Goal: Task Accomplishment & Management: Contribute content

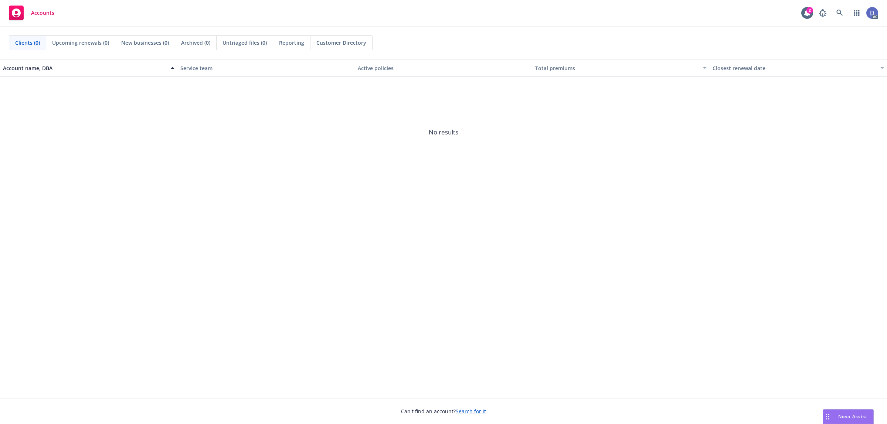
click at [835, 18] on link at bounding box center [839, 13] width 15 height 15
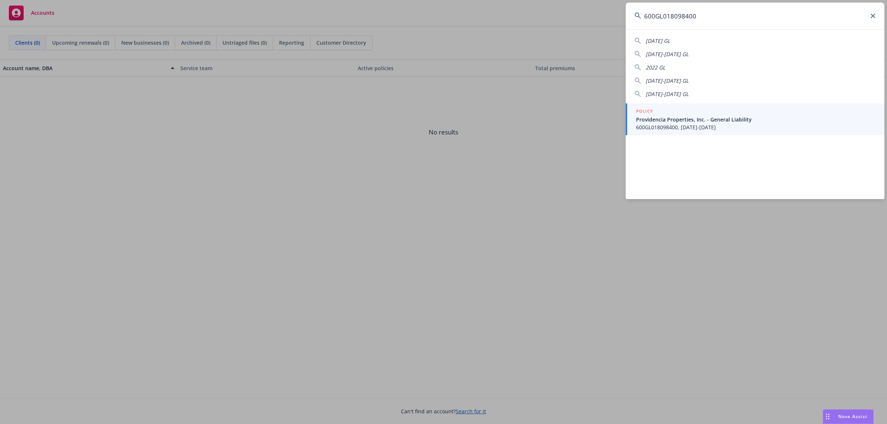
type input "600GL018098400"
click at [703, 116] on span "Providencia Properties, Inc. - General Liability" at bounding box center [755, 120] width 239 height 8
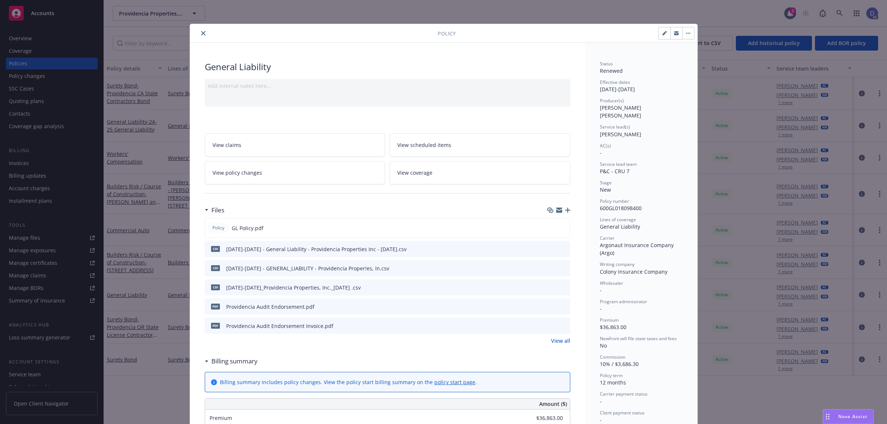
click at [201, 32] on icon "close" at bounding box center [203, 33] width 4 height 4
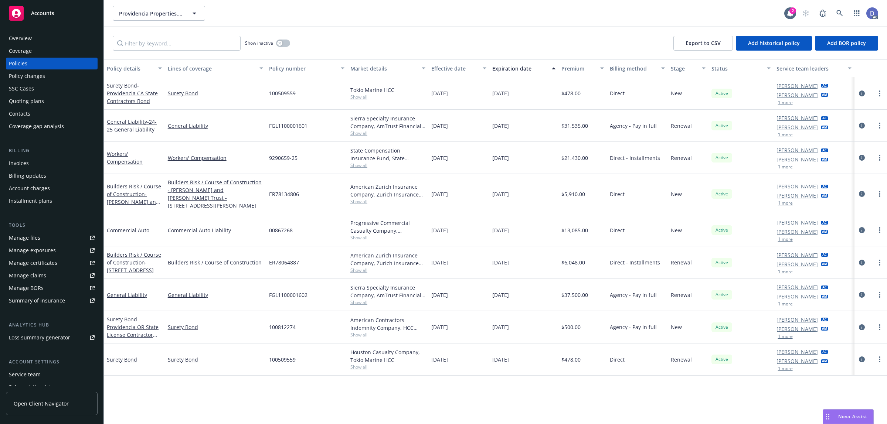
click at [38, 39] on div "Overview" at bounding box center [52, 39] width 86 height 12
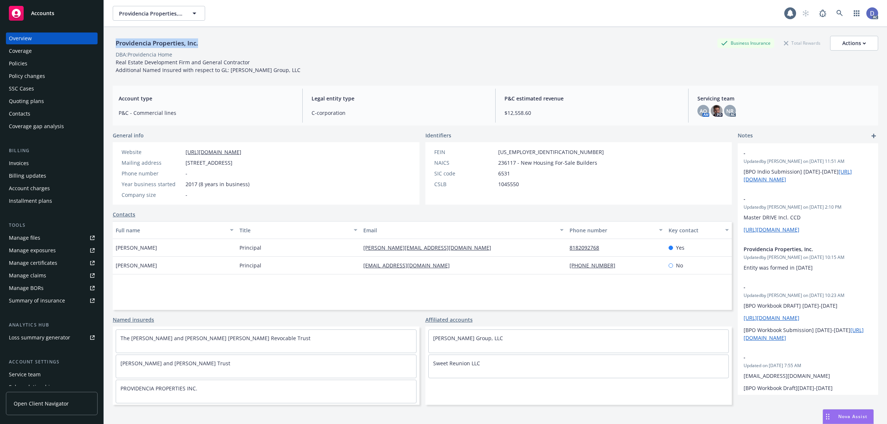
drag, startPoint x: 198, startPoint y: 43, endPoint x: 111, endPoint y: 43, distance: 86.9
click at [111, 43] on div "Providencia Properties, Inc. Business Insurance Total Rewards Actions DBA: Prov…" at bounding box center [495, 239] width 783 height 424
click at [31, 274] on div "Manage claims" at bounding box center [27, 276] width 37 height 12
click at [36, 238] on div "Manage files" at bounding box center [24, 238] width 31 height 12
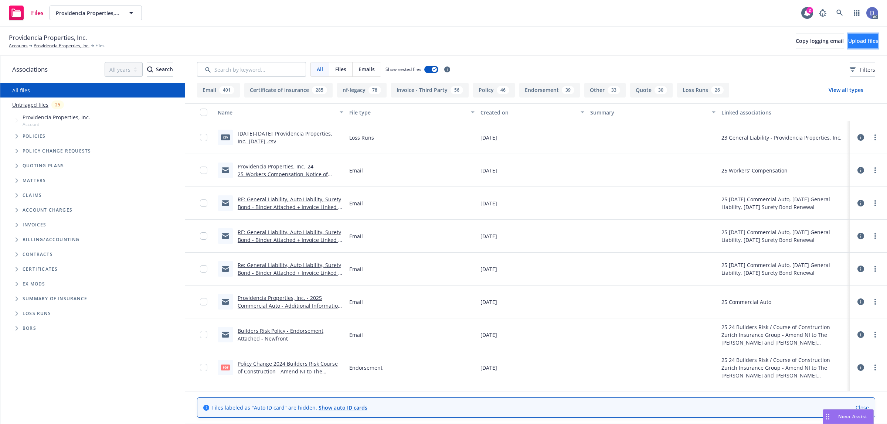
click at [854, 36] on button "Upload files" at bounding box center [863, 41] width 30 height 15
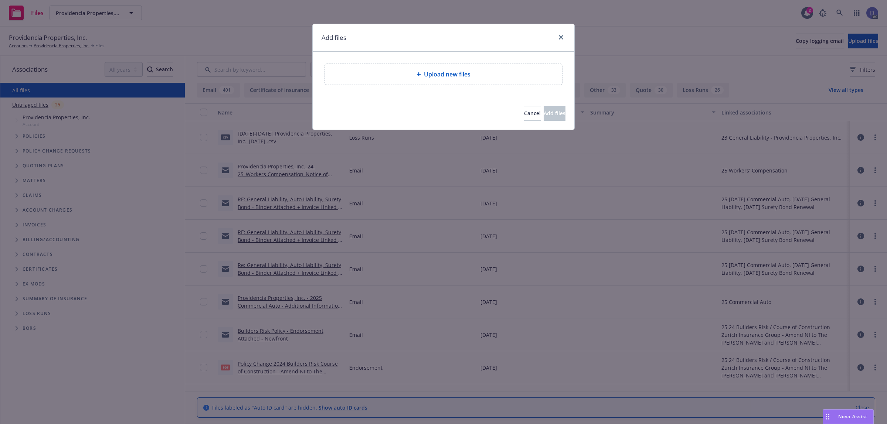
click at [516, 90] on div "Upload new files" at bounding box center [444, 74] width 262 height 45
click at [491, 77] on div "Upload new files" at bounding box center [443, 74] width 225 height 9
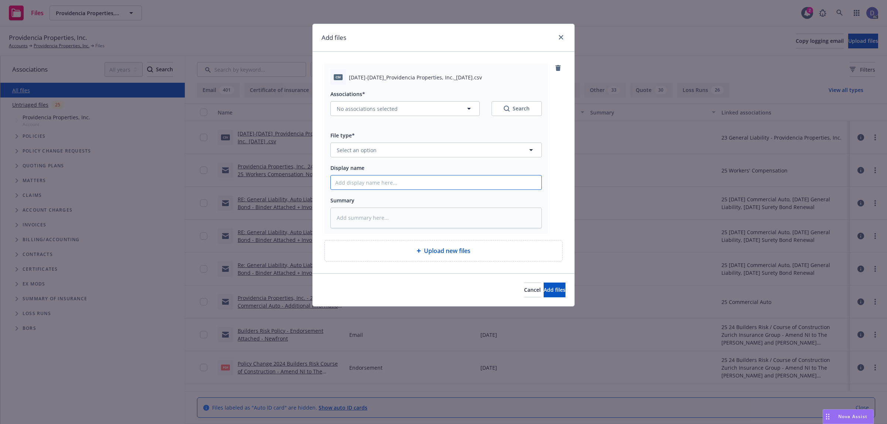
drag, startPoint x: 460, startPoint y: 182, endPoint x: 463, endPoint y: 176, distance: 6.5
click at [460, 182] on input "Display name" at bounding box center [436, 183] width 211 height 14
paste input "2020-2021_Providencia Properties, Inc._5-8-2024"
type input "2020-2021_Providencia Properties, Inc._5-8-2024"
type textarea "x"
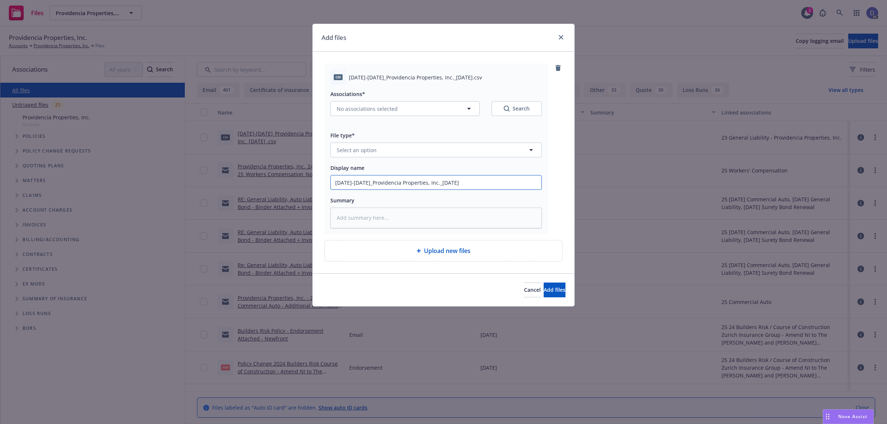
type input "2020-2021_Providencia Properties, Inc._5-8-2024"
click at [479, 149] on button "Select an option" at bounding box center [435, 150] width 211 height 15
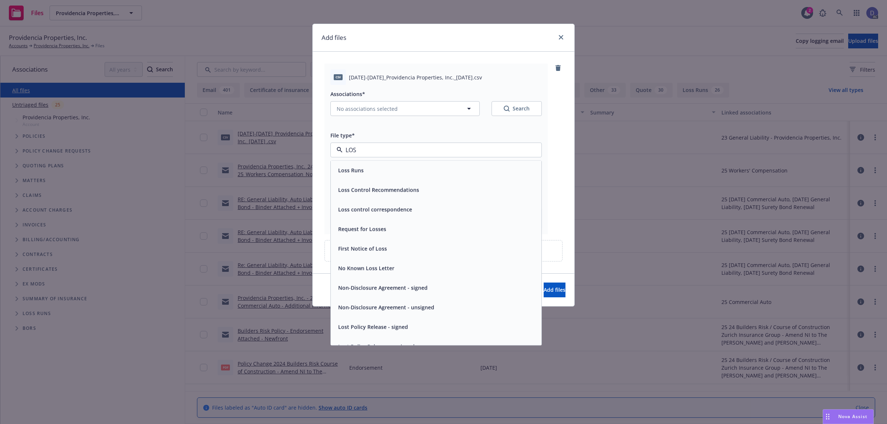
type input "LOSS"
click at [471, 177] on div "Loss Runs" at bounding box center [436, 171] width 211 height 20
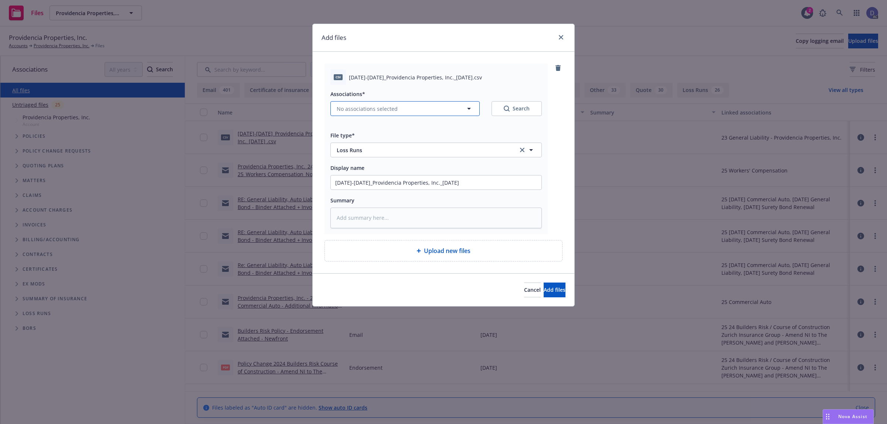
click at [409, 103] on button "No associations selected" at bounding box center [404, 108] width 149 height 15
type textarea "x"
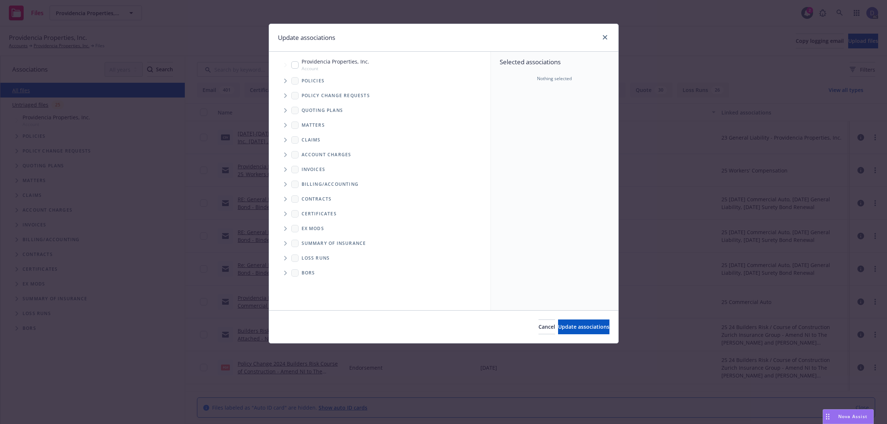
click at [288, 84] on span "Tree Example" at bounding box center [285, 81] width 12 height 12
click at [481, 89] on div "Policy change requests" at bounding box center [383, 95] width 214 height 15
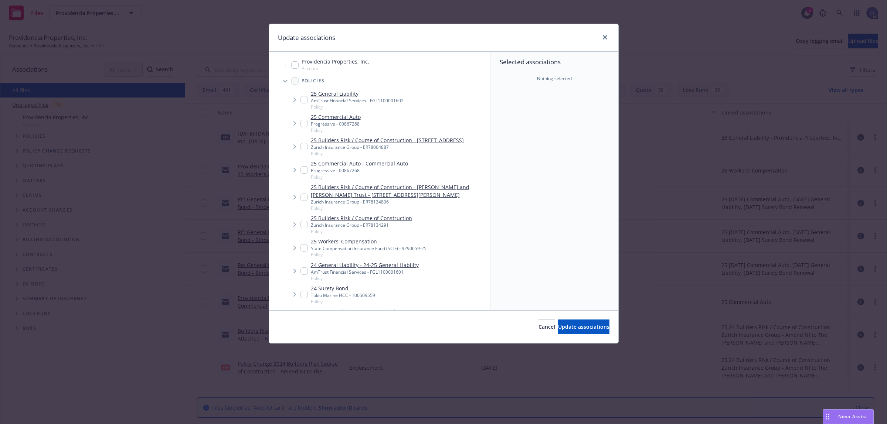
scroll to position [542, 0]
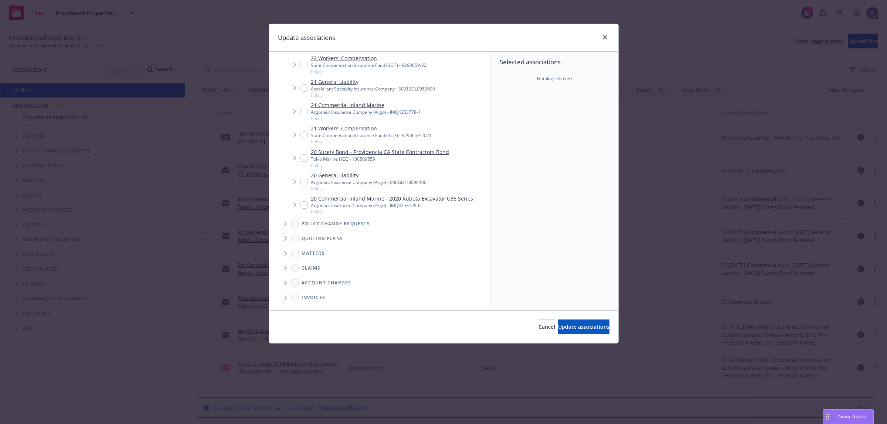
click at [408, 186] on span "Policy" at bounding box center [369, 189] width 116 height 6
checkbox input "true"
click at [592, 327] on span "Update associations" at bounding box center [583, 326] width 51 height 7
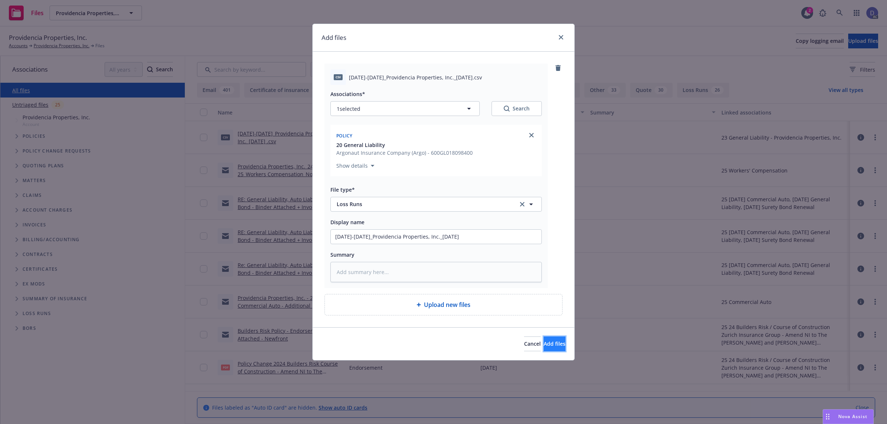
click at [553, 339] on button "Add files" at bounding box center [555, 344] width 22 height 15
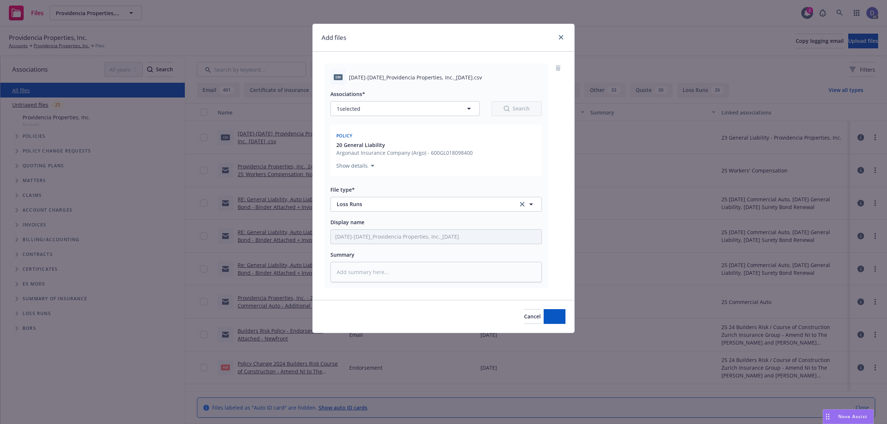
type textarea "x"
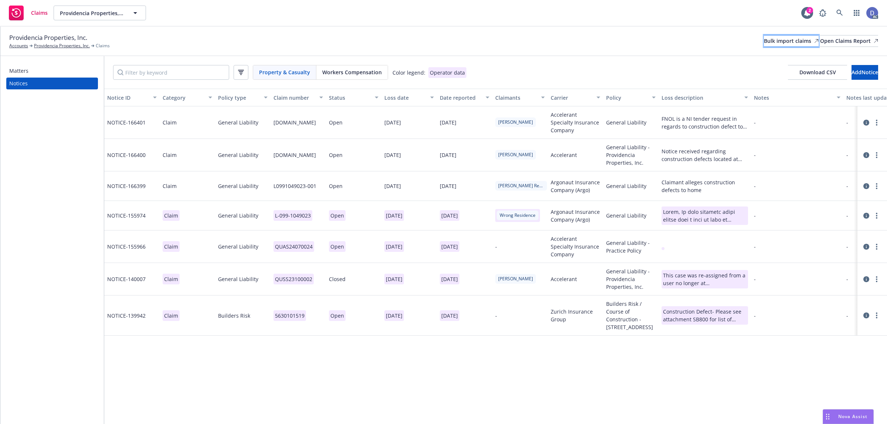
click at [764, 44] on div "Bulk import claims" at bounding box center [791, 40] width 55 height 11
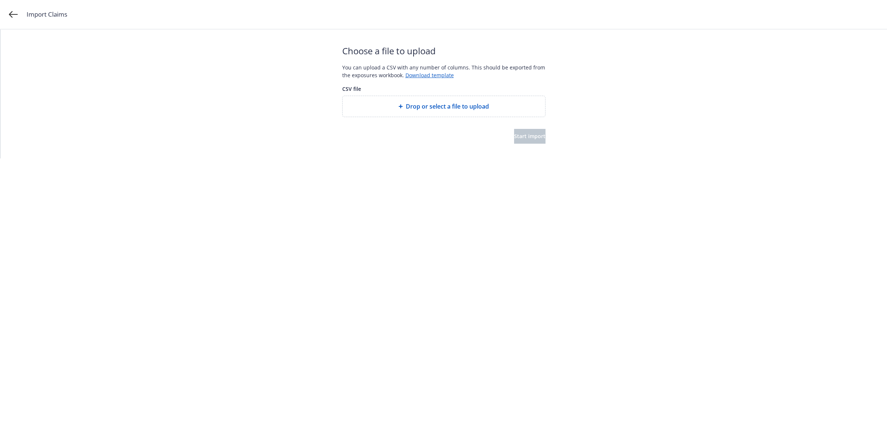
click at [444, 110] on span "Drop or select a file to upload" at bounding box center [447, 106] width 83 height 9
click at [520, 140] on button "Start import" at bounding box center [529, 136] width 31 height 15
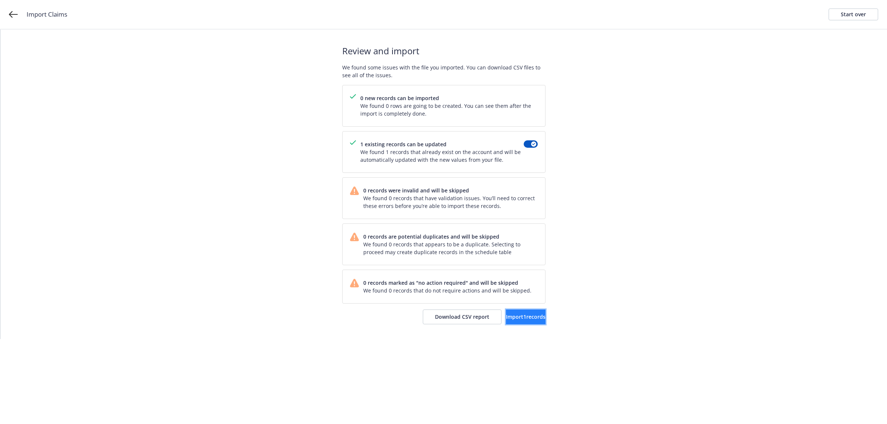
click at [507, 322] on button "Import 1 records" at bounding box center [526, 317] width 40 height 15
click at [522, 317] on span "View accounts" at bounding box center [515, 316] width 36 height 7
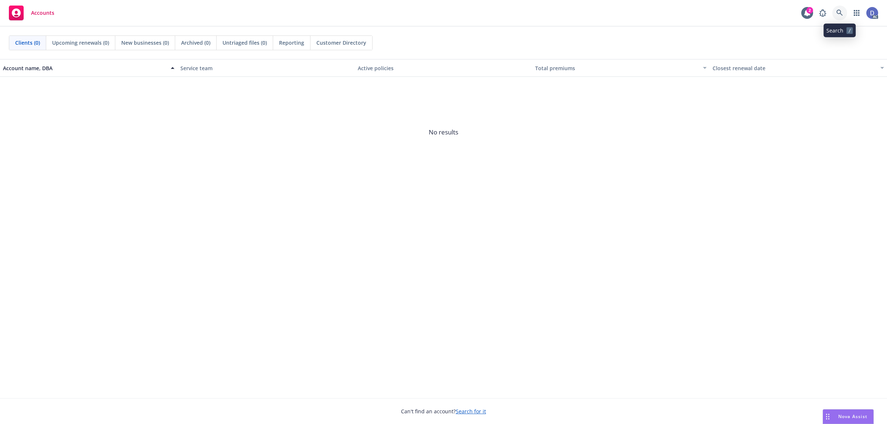
click at [838, 14] on icon at bounding box center [839, 13] width 7 height 7
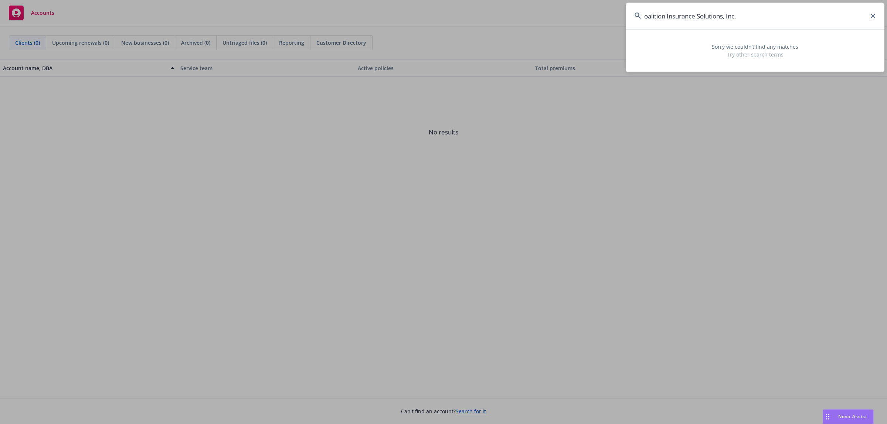
click at [642, 16] on input "oalition Insurance Solutions, Inc." at bounding box center [755, 16] width 259 height 27
drag, startPoint x: 751, startPoint y: 20, endPoint x: 716, endPoint y: 23, distance: 35.3
click at [716, 23] on input "Coalition Insurance Solutions, Inc." at bounding box center [755, 16] width 259 height 27
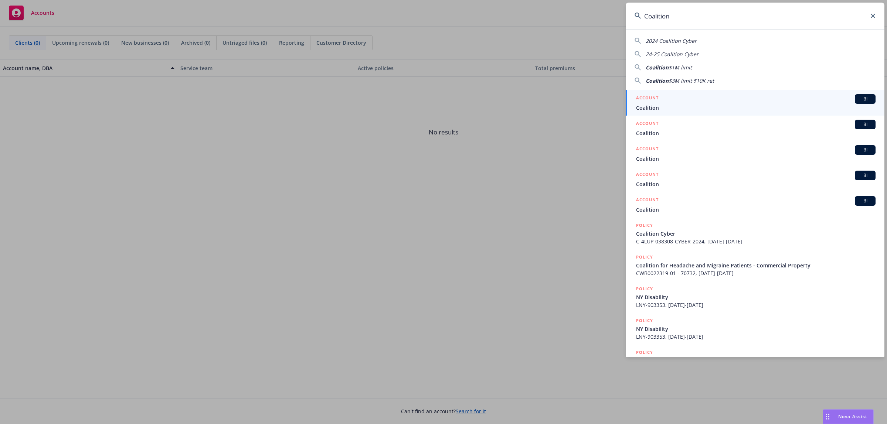
click at [797, 20] on input "Coalition" at bounding box center [755, 16] width 259 height 27
paste input "Insignia Environmental Inc"
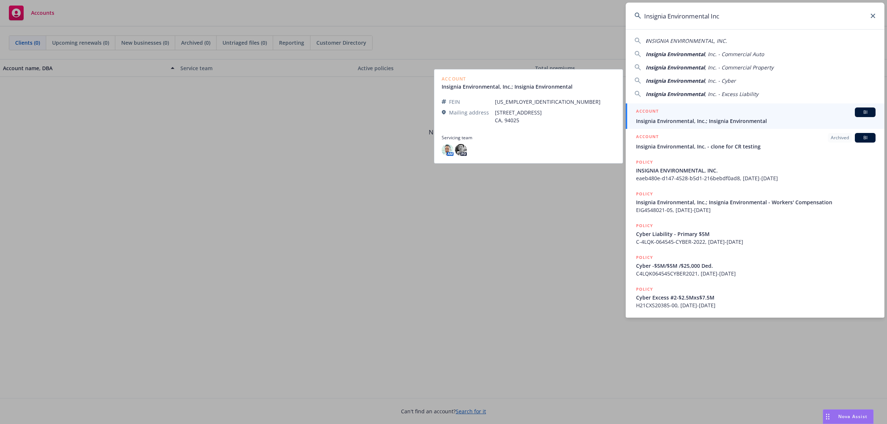
type input "Insignia Environmental Inc"
click at [720, 113] on div "ACCOUNT BI" at bounding box center [755, 113] width 239 height 10
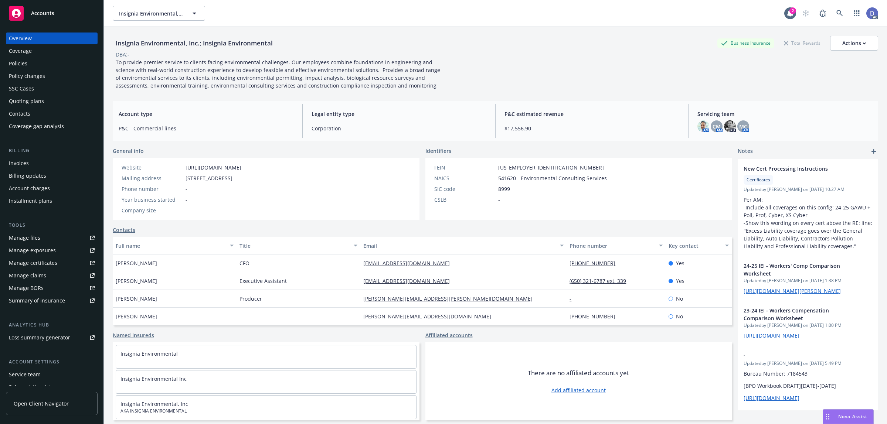
click at [31, 63] on div "Policies" at bounding box center [52, 64] width 86 height 12
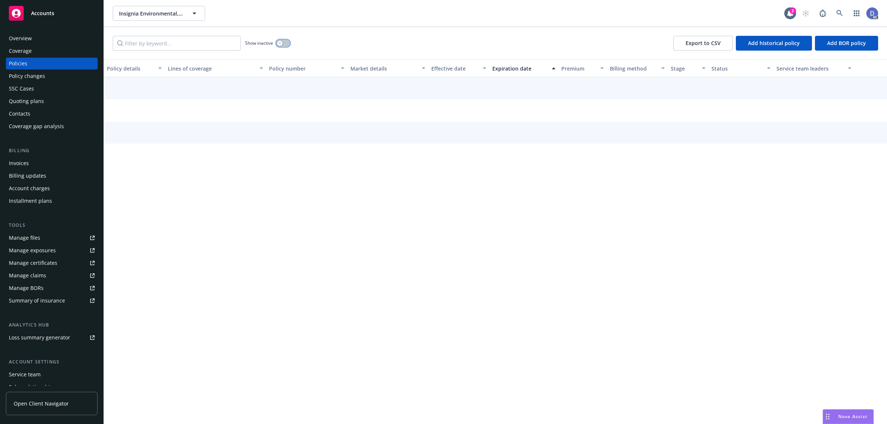
click at [283, 41] on button "button" at bounding box center [283, 43] width 14 height 7
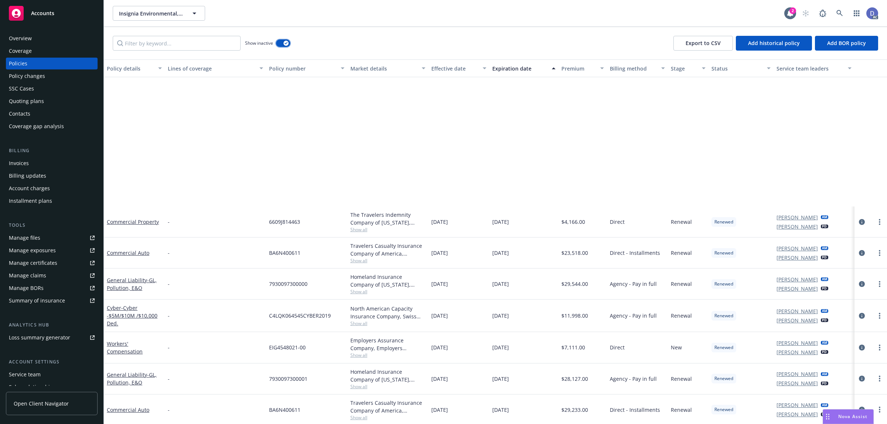
scroll to position [647, 0]
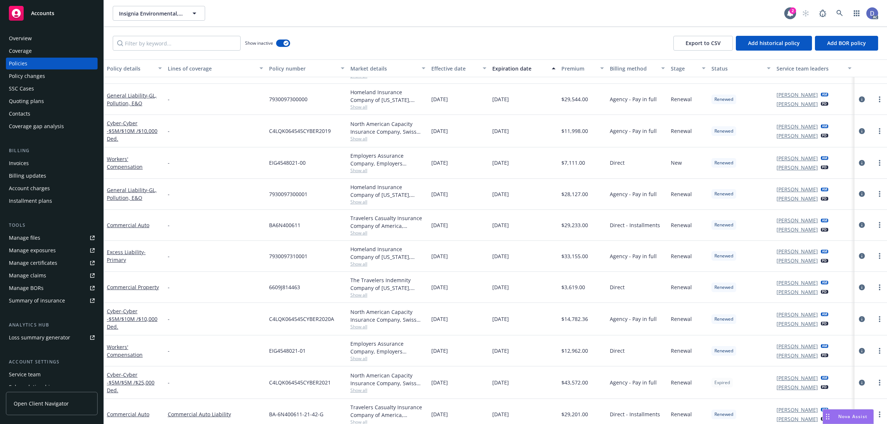
click at [152, 53] on div "Show inactive Export to CSV Add historical policy Add BOR policy" at bounding box center [495, 43] width 783 height 33
click at [156, 52] on div "Show inactive Export to CSV Add historical policy Add BOR policy" at bounding box center [495, 43] width 783 height 33
click at [157, 51] on div "Show inactive Export to CSV Add historical policy Add BOR policy" at bounding box center [495, 43] width 783 height 33
click at [162, 47] on input "Filter by keyword..." at bounding box center [177, 43] width 128 height 15
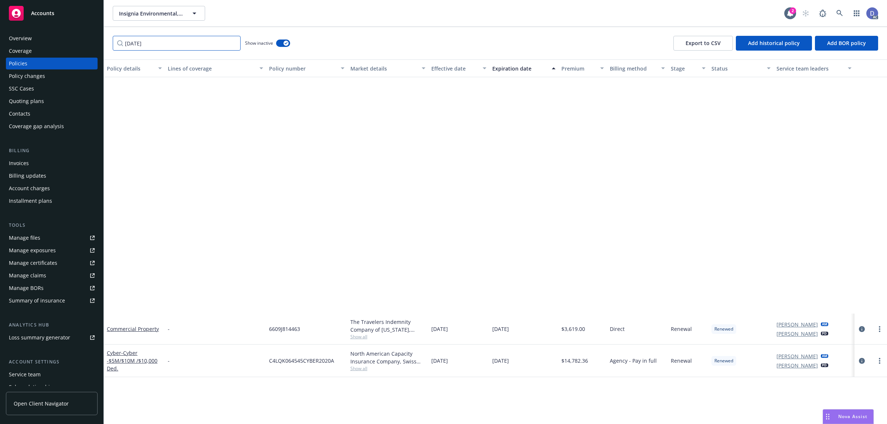
type input "10/05/2020"
click at [300, 359] on span "C4LQK064545CYBER2020A" at bounding box center [301, 361] width 65 height 8
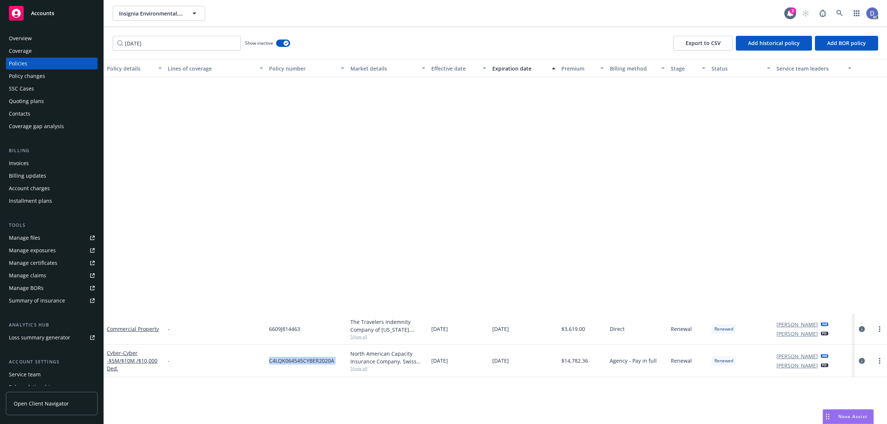
copy span "C4LQK064545CYBER2020A"
click at [38, 37] on div "Overview" at bounding box center [52, 39] width 86 height 12
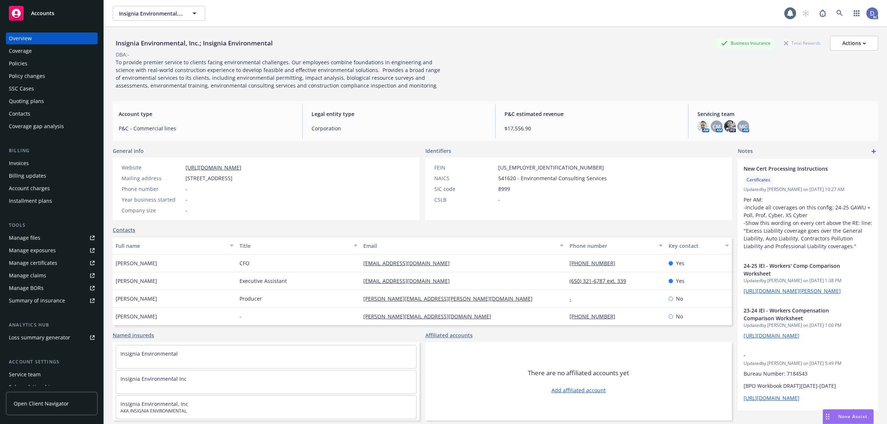
click at [43, 276] on div "Manage claims" at bounding box center [27, 276] width 37 height 12
click at [34, 233] on div "Manage files" at bounding box center [24, 238] width 31 height 12
copy div "Insignia Environmental, Inc.; Insignia Environmental"
drag, startPoint x: 274, startPoint y: 47, endPoint x: 113, endPoint y: 47, distance: 160.8
click at [113, 47] on div "Insignia Environmental, Inc.; Insignia Environmental" at bounding box center [194, 43] width 163 height 10
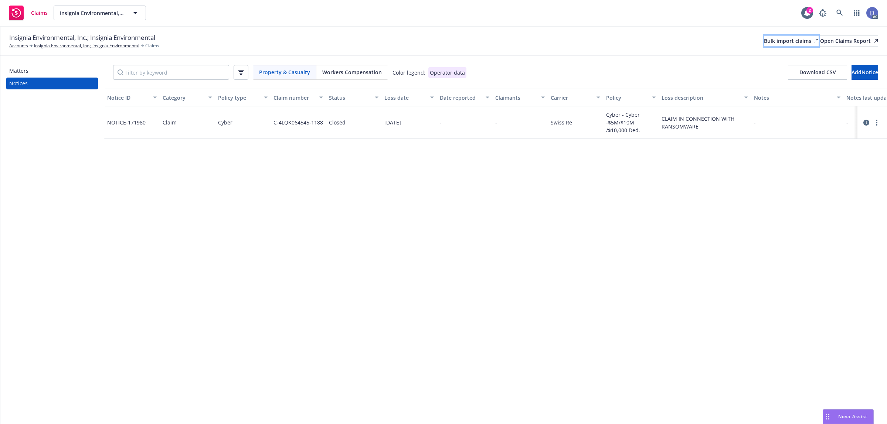
click at [771, 41] on div "Bulk import claims" at bounding box center [791, 40] width 55 height 11
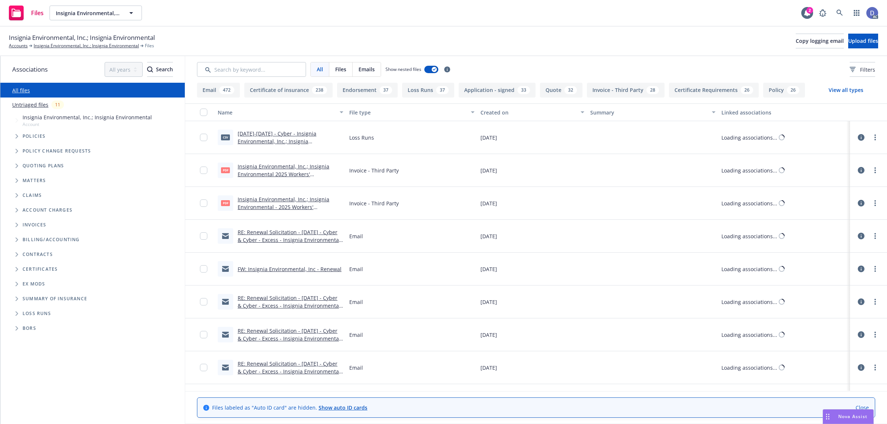
click at [847, 36] on div "Search /" at bounding box center [839, 31] width 32 height 14
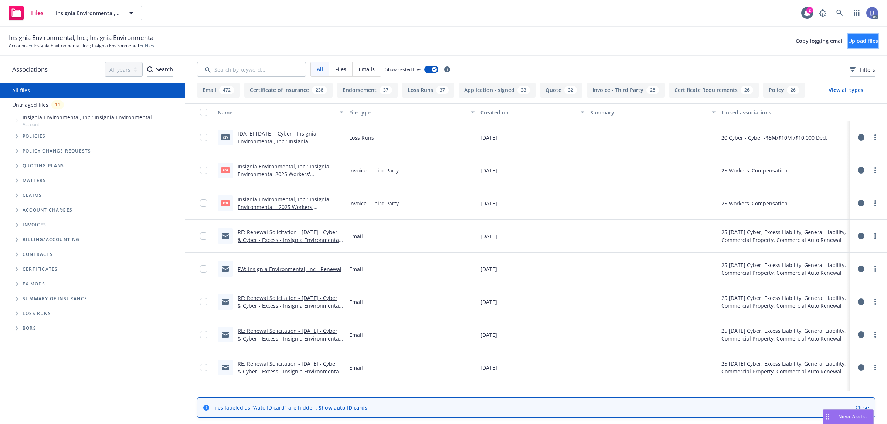
click at [849, 44] on span "Upload files" at bounding box center [863, 40] width 30 height 7
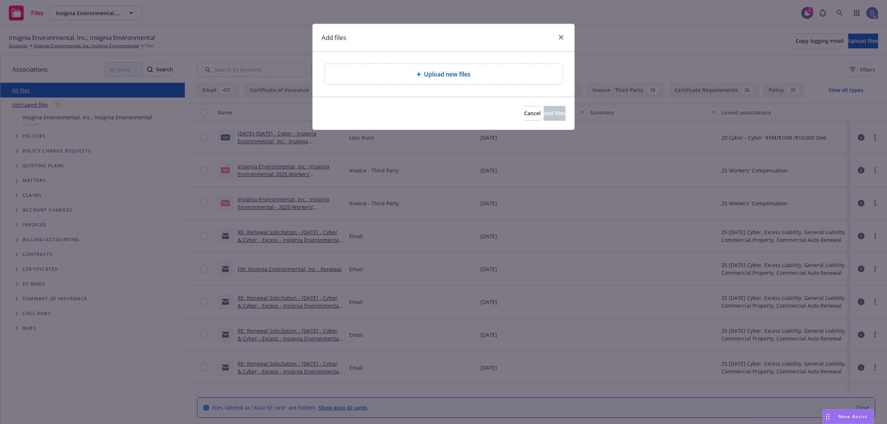
click at [408, 79] on div "Upload new files" at bounding box center [443, 74] width 237 height 21
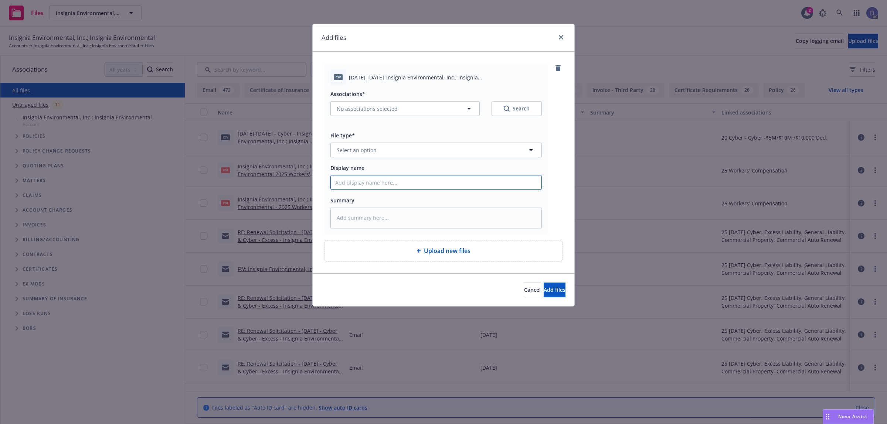
click at [496, 188] on input "Display name" at bounding box center [436, 183] width 211 height 14
paste input "2020-2021_Insignia Environmental, Inc.; Insignia Environmental_7-7-2024"
type textarea "x"
type input "2020-2021_Insignia Environmental, Inc.; Insignia Environmental_7-7-2024"
click at [514, 153] on button "Select an option" at bounding box center [435, 150] width 211 height 15
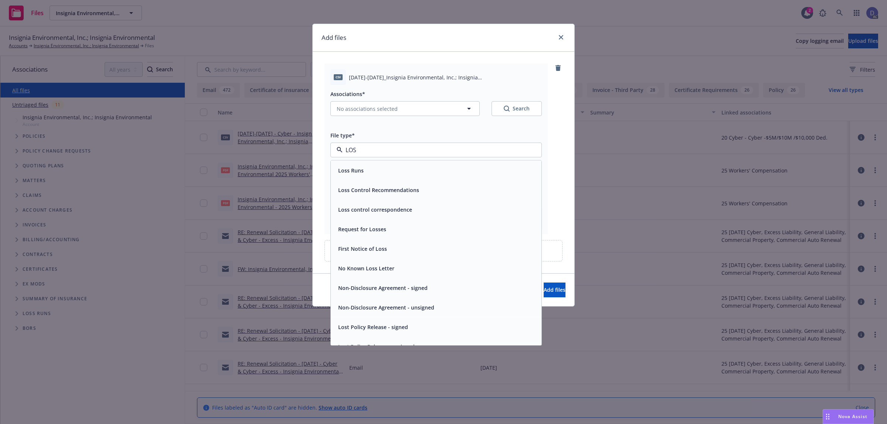
type input "LOSS"
click at [506, 165] on div "Loss Runs" at bounding box center [436, 171] width 211 height 20
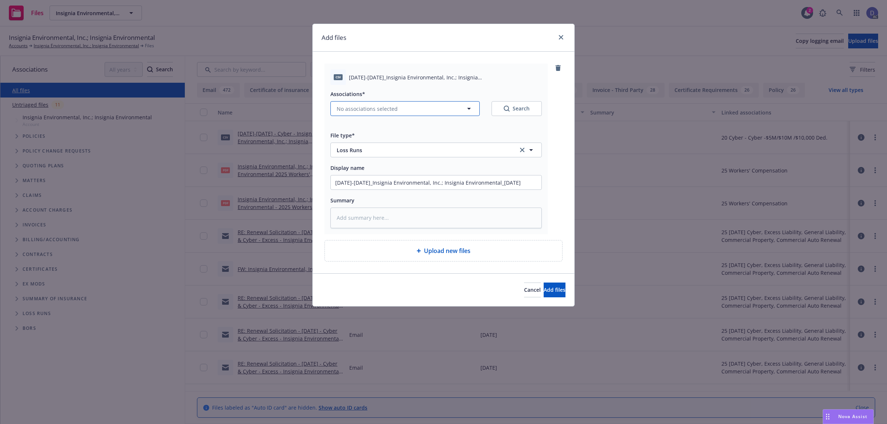
click at [404, 115] on button "No associations selected" at bounding box center [404, 108] width 149 height 15
type textarea "x"
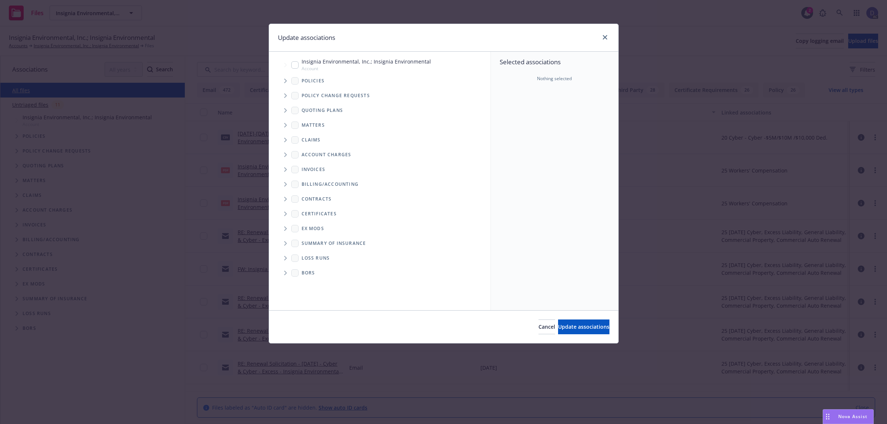
click at [287, 82] on icon "Tree Example" at bounding box center [285, 81] width 3 height 4
click at [520, 114] on div "Selected associations Nothing selected" at bounding box center [555, 181] width 128 height 259
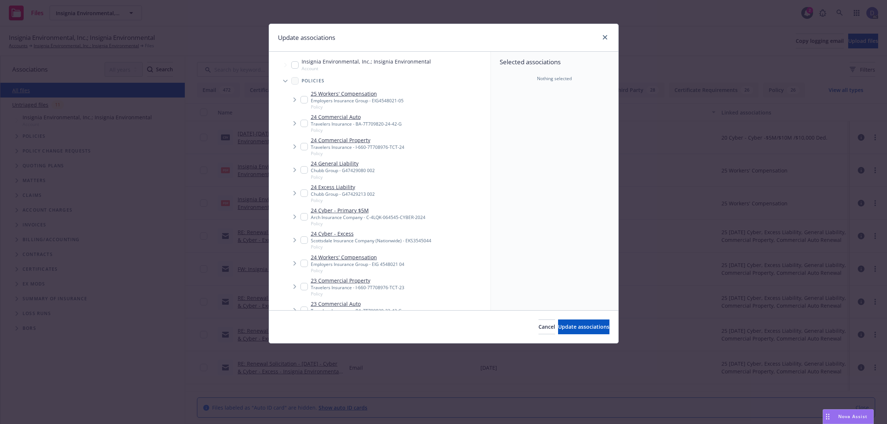
scroll to position [511, 0]
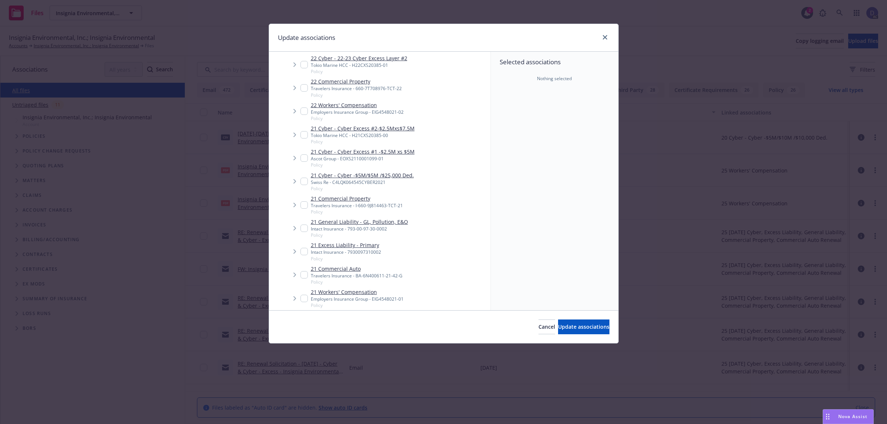
click at [372, 178] on link "21 Cyber - Cyber -$5M/$5M /$25,000 Ded." at bounding box center [362, 175] width 103 height 8
checkbox input "true"
click at [558, 322] on button "Update associations" at bounding box center [583, 327] width 51 height 15
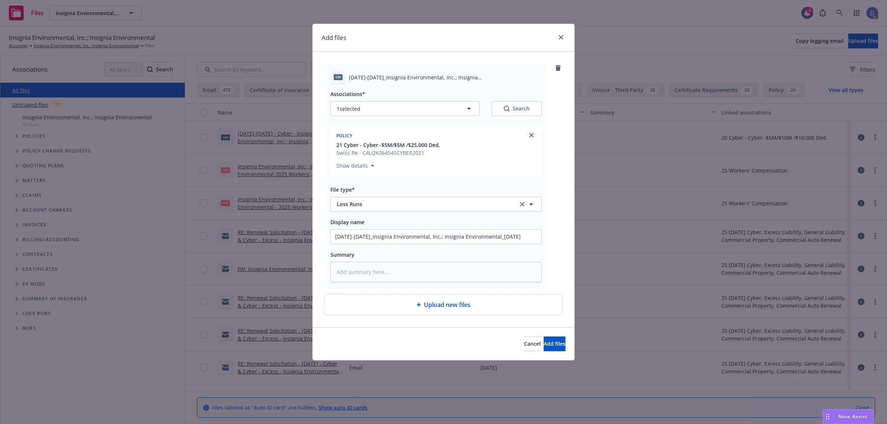
click at [533, 137] on icon "close" at bounding box center [531, 135] width 4 height 4
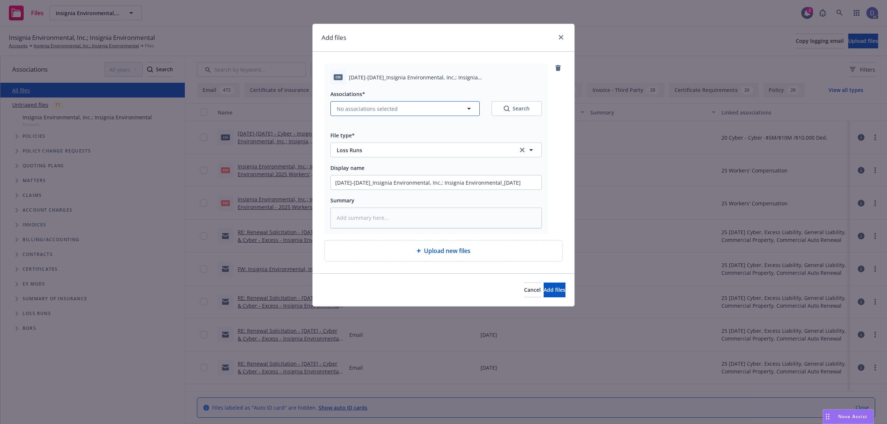
click at [444, 106] on button "No associations selected" at bounding box center [404, 108] width 149 height 15
type textarea "x"
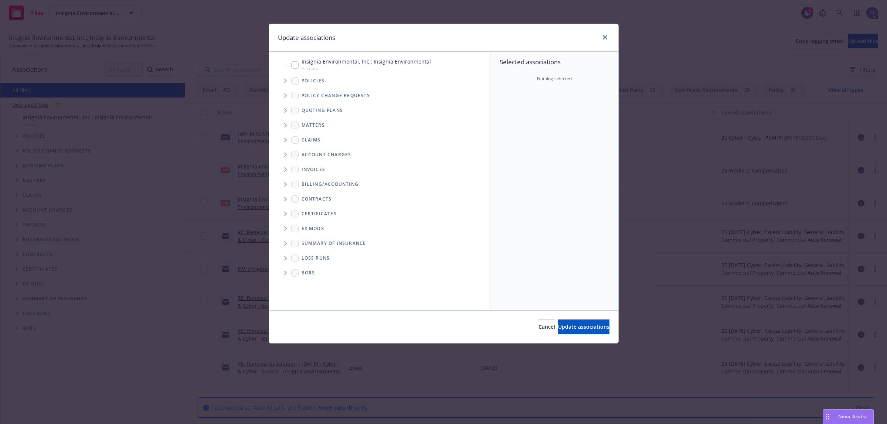
click at [284, 80] on icon "Tree Example" at bounding box center [285, 81] width 3 height 4
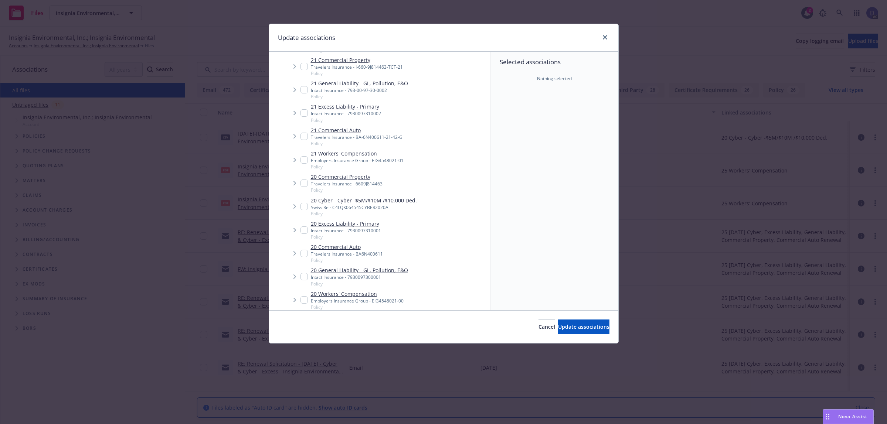
scroll to position [696, 0]
click at [346, 162] on div "Swiss Re - C4LQK064545CYBER2020A" at bounding box center [364, 161] width 106 height 6
checkbox input "true"
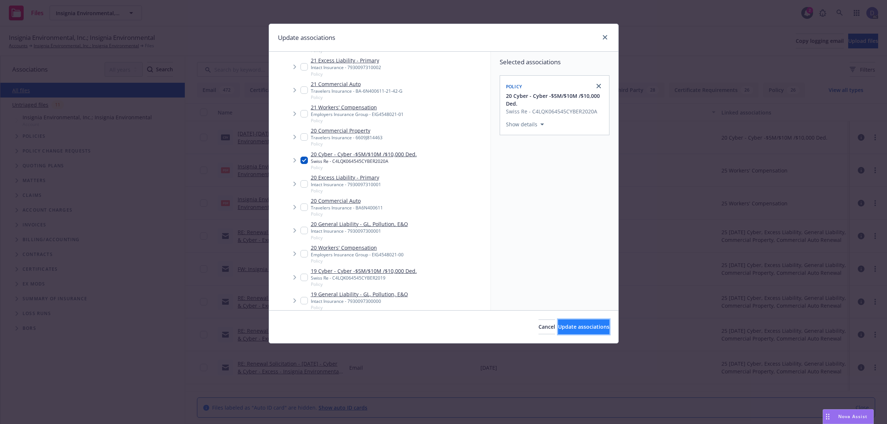
click at [571, 325] on span "Update associations" at bounding box center [583, 326] width 51 height 7
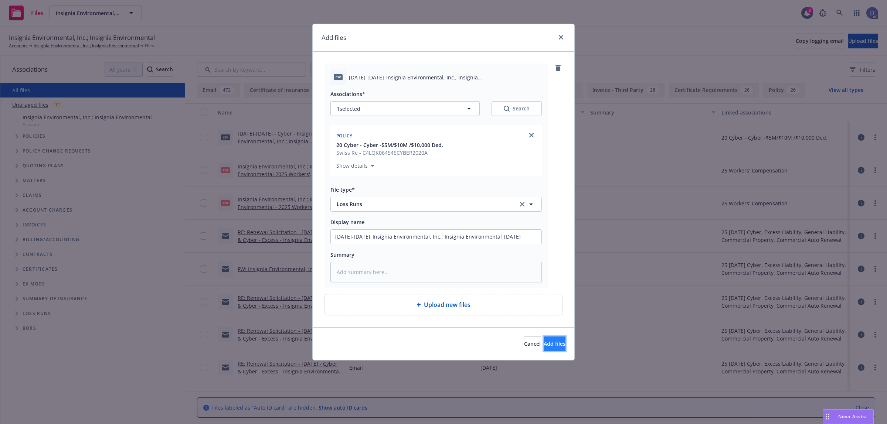
click at [544, 340] on button "Add files" at bounding box center [555, 344] width 22 height 15
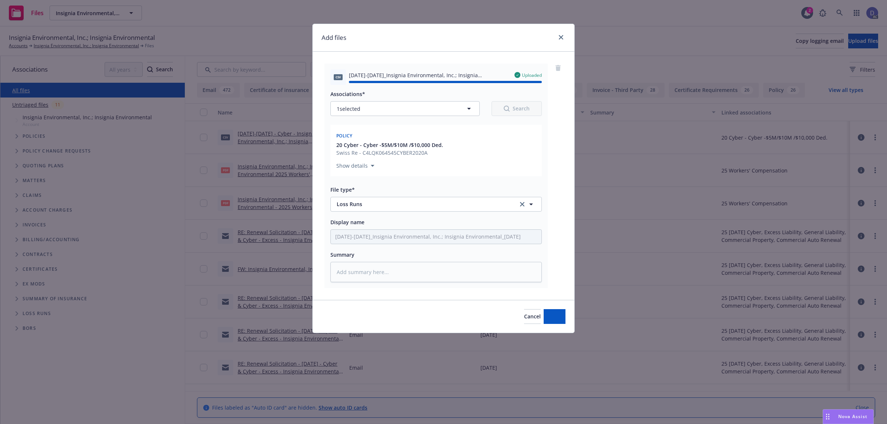
type textarea "x"
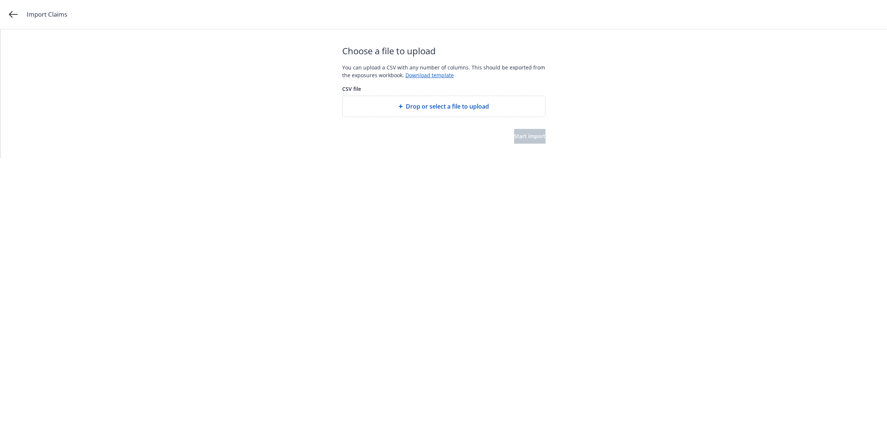
click at [442, 112] on div "Drop or select a file to upload" at bounding box center [444, 106] width 203 height 21
drag, startPoint x: 507, startPoint y: 142, endPoint x: 504, endPoint y: 139, distance: 4.2
click at [514, 142] on span "Start import" at bounding box center [529, 143] width 31 height 7
click at [520, 148] on button "Start import" at bounding box center [529, 144] width 31 height 15
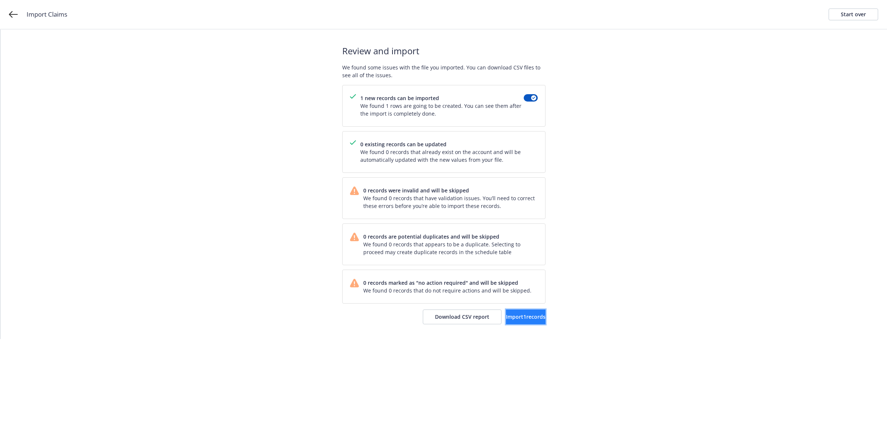
click at [519, 316] on span "Import 1 records" at bounding box center [526, 316] width 40 height 7
click at [513, 318] on span "View accounts" at bounding box center [515, 316] width 36 height 7
